Goal: Navigation & Orientation: Find specific page/section

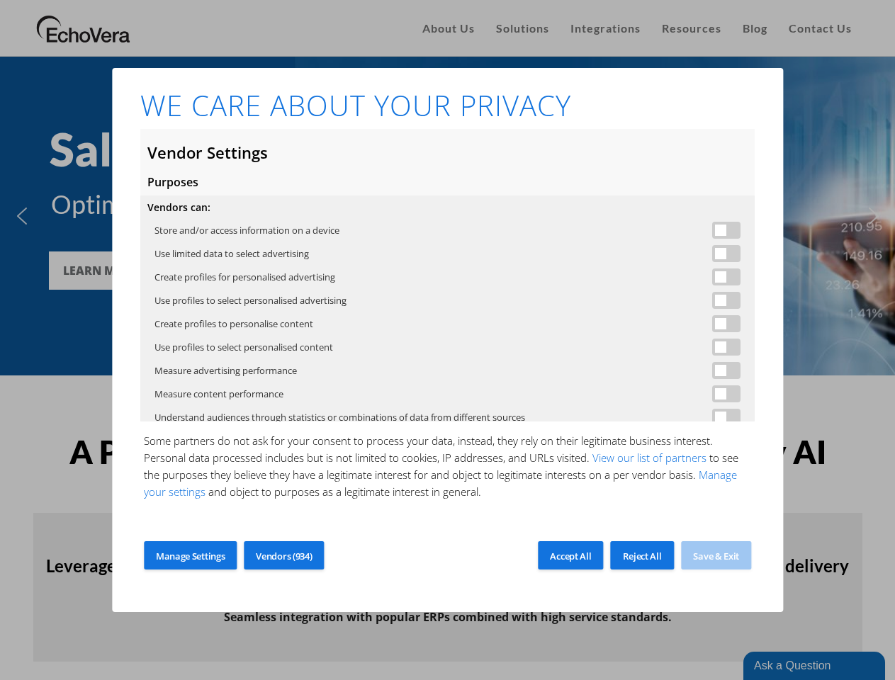
click at [714, 230] on span at bounding box center [726, 230] width 28 height 17
click at [714, 254] on span at bounding box center [726, 253] width 28 height 17
click at [714, 277] on span at bounding box center [726, 277] width 28 height 17
click at [714, 300] on span at bounding box center [726, 300] width 28 height 17
click at [714, 324] on span at bounding box center [726, 323] width 28 height 17
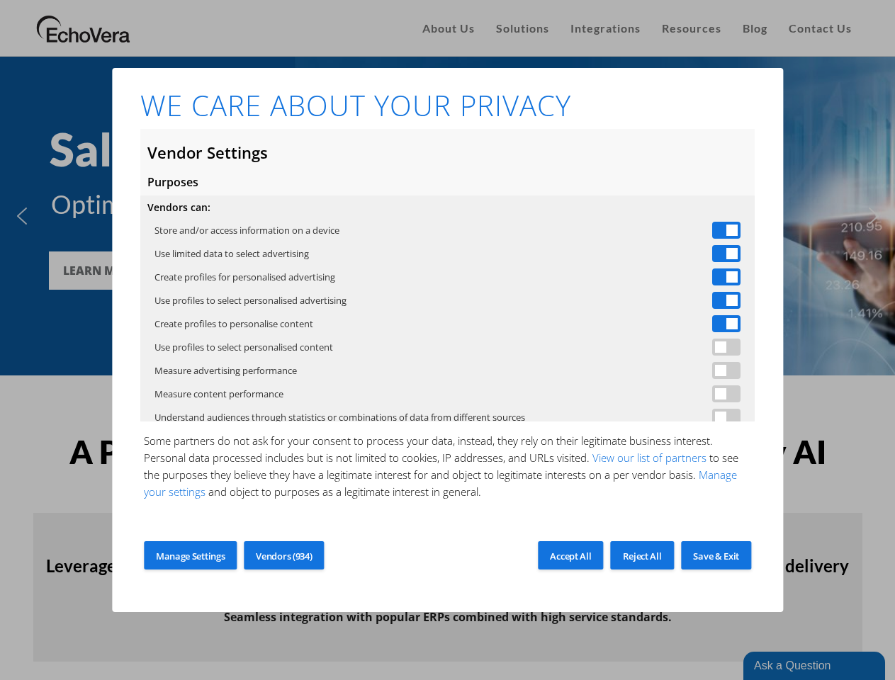
click at [714, 347] on span at bounding box center [726, 347] width 28 height 17
click at [714, 371] on span at bounding box center [726, 370] width 28 height 17
click at [714, 394] on span at bounding box center [726, 393] width 28 height 17
click at [649, 458] on link "View our list of partners" at bounding box center [650, 458] width 120 height 14
